Goal: Information Seeking & Learning: Check status

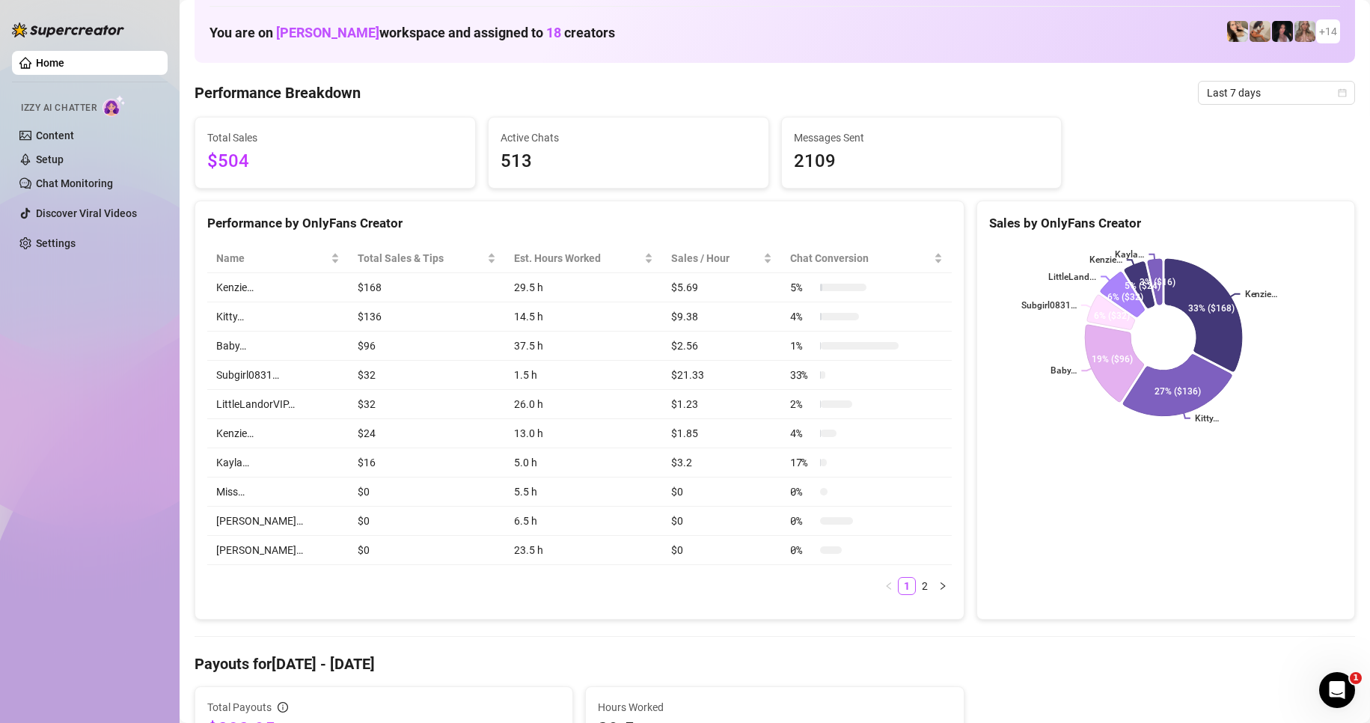
scroll to position [150, 0]
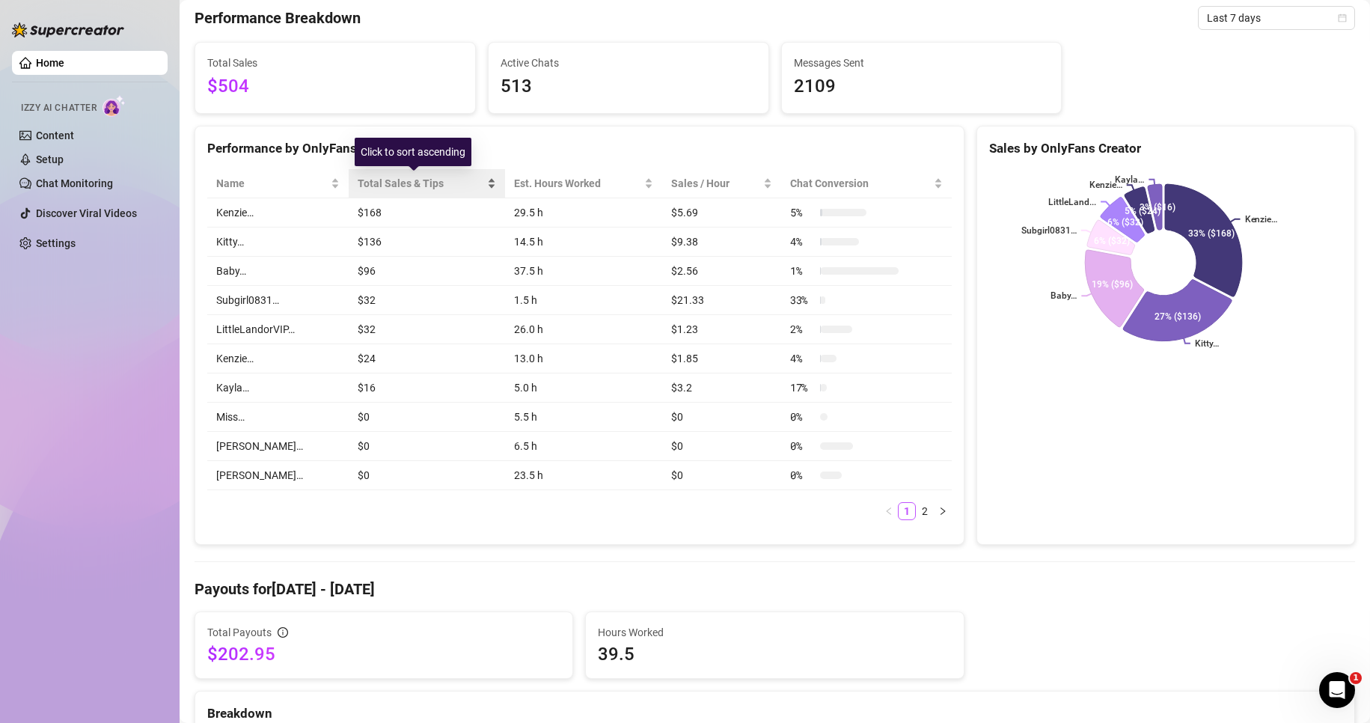
click at [424, 183] on span "Total Sales & Tips" at bounding box center [421, 183] width 126 height 16
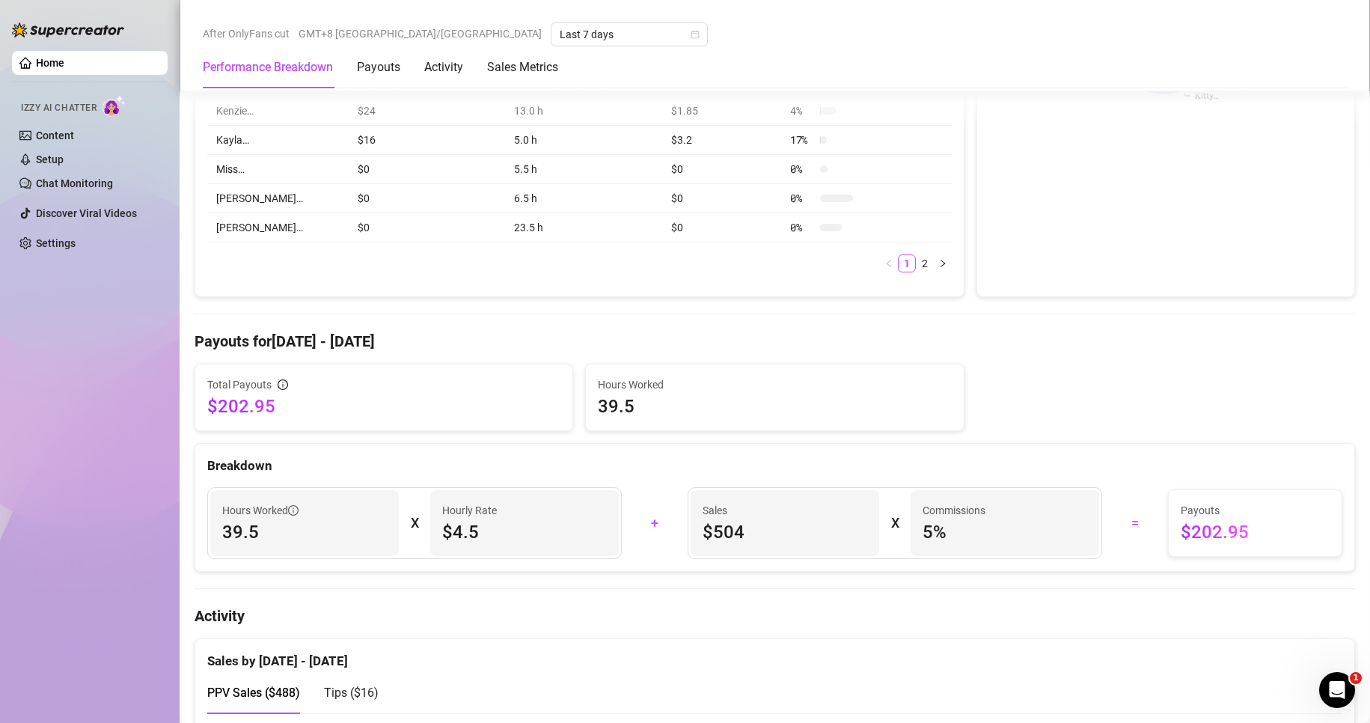
scroll to position [299, 0]
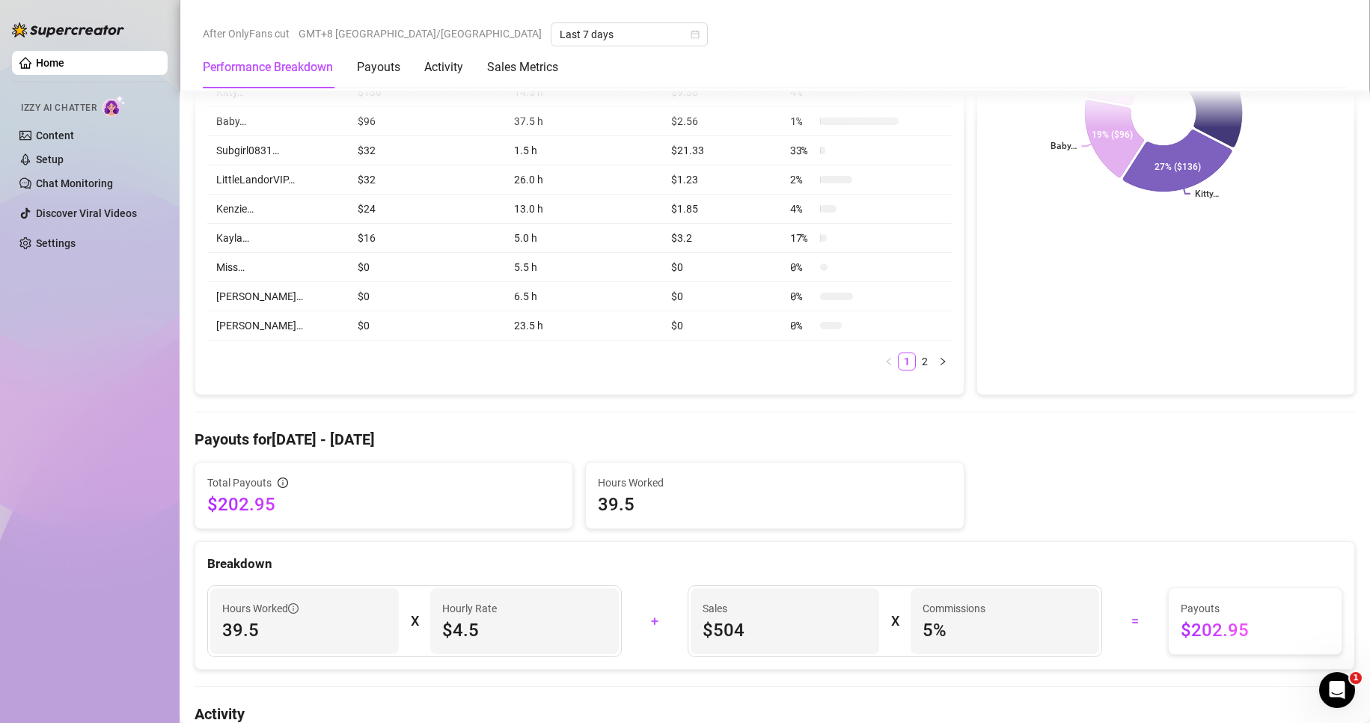
click at [273, 545] on div "Total Payouts $202.95 Hours Worked 39.5 Breakdown Hours Worked 39.5 X Hourly Ra…" at bounding box center [775, 566] width 1161 height 208
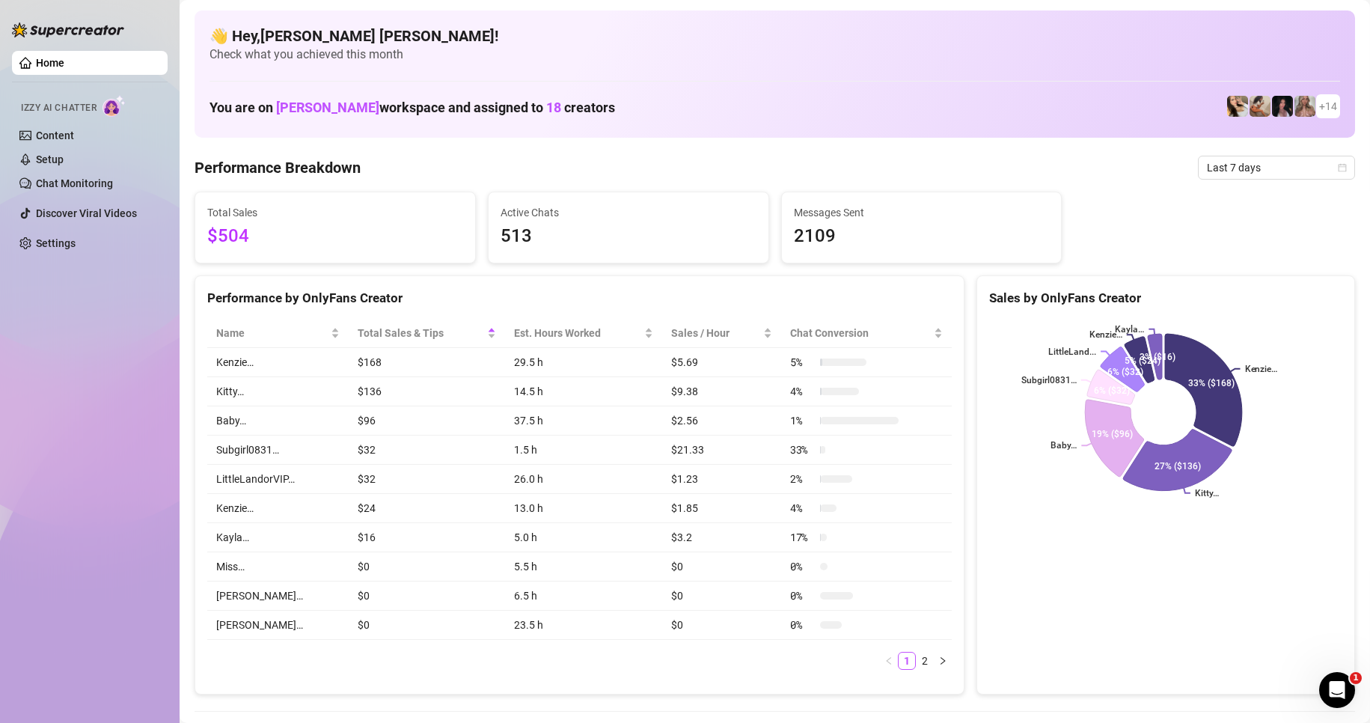
click at [242, 228] on span "$504" at bounding box center [335, 236] width 256 height 28
drag, startPoint x: 244, startPoint y: 233, endPoint x: 209, endPoint y: 236, distance: 35.4
click at [209, 236] on span "$504" at bounding box center [335, 236] width 256 height 28
click at [226, 257] on div "Total Sales $504" at bounding box center [335, 227] width 280 height 70
click at [938, 665] on icon "right" at bounding box center [942, 660] width 9 height 9
